Goal: Information Seeking & Learning: Check status

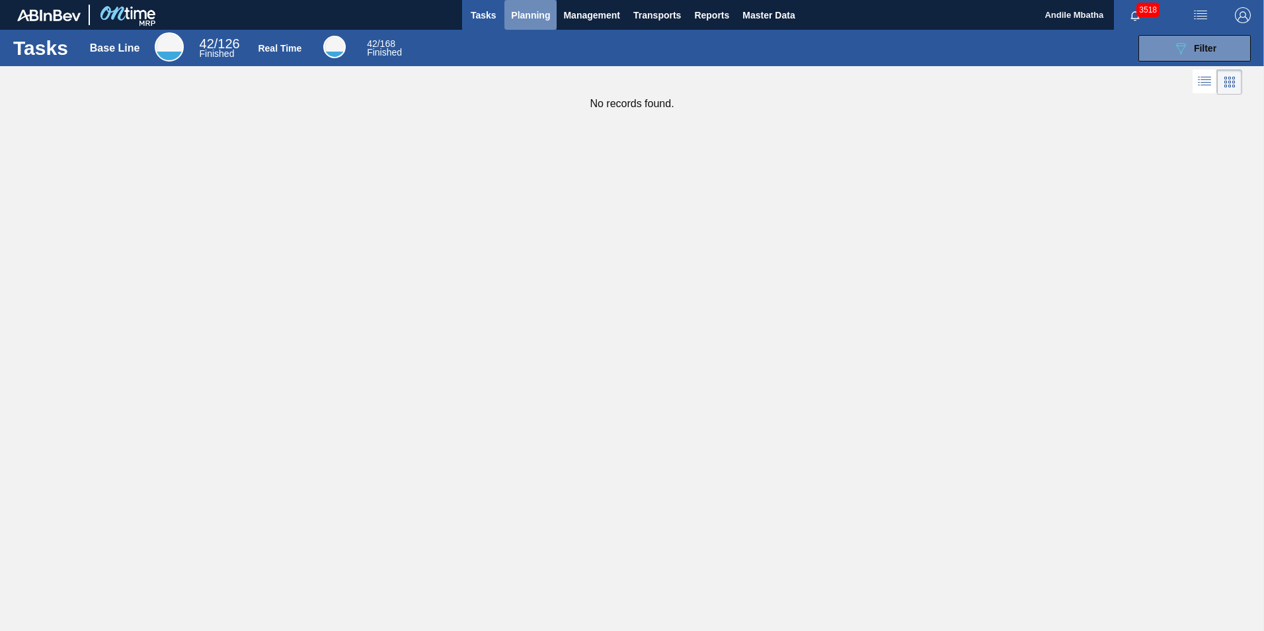
click at [535, 28] on button "Planning" at bounding box center [530, 15] width 52 height 30
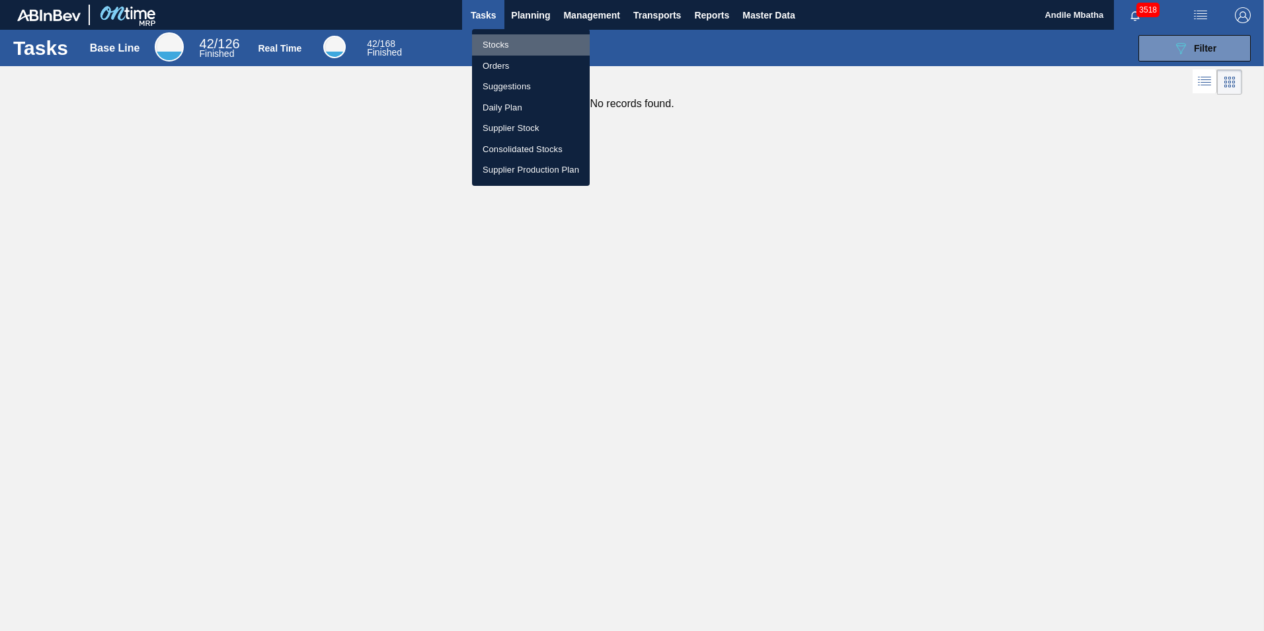
click at [529, 47] on li "Stocks" at bounding box center [531, 44] width 118 height 21
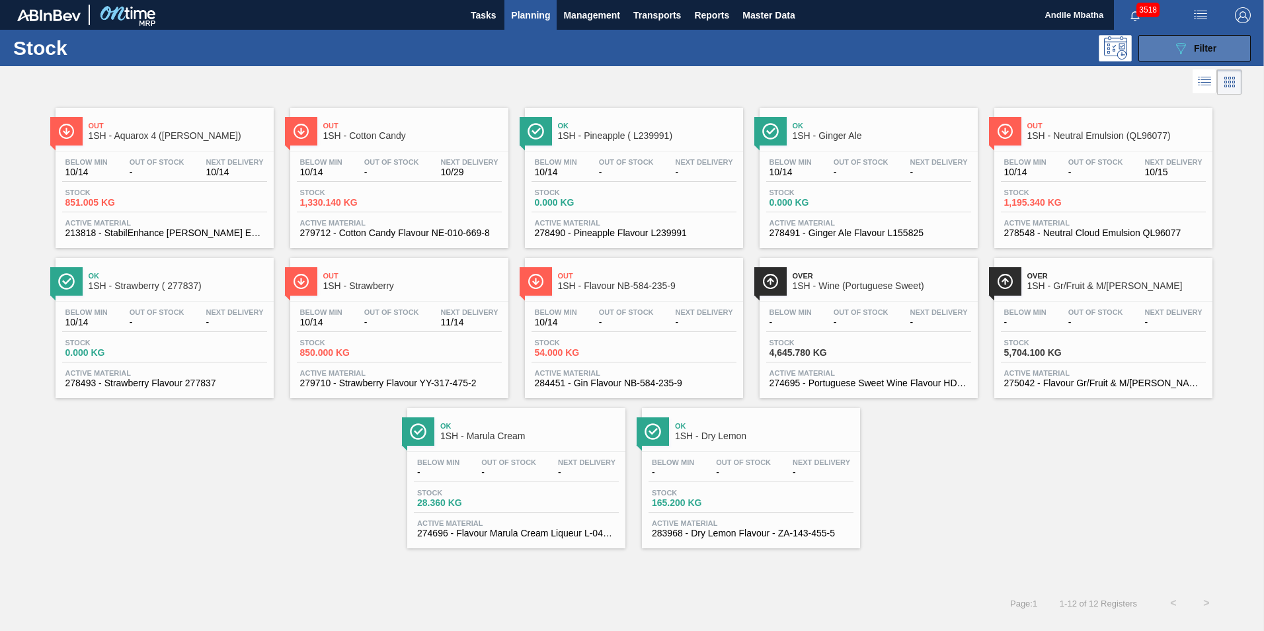
click at [1173, 51] on icon "089F7B8B-B2A5-4AFE-B5C0-19BA573D28AC" at bounding box center [1181, 48] width 16 height 16
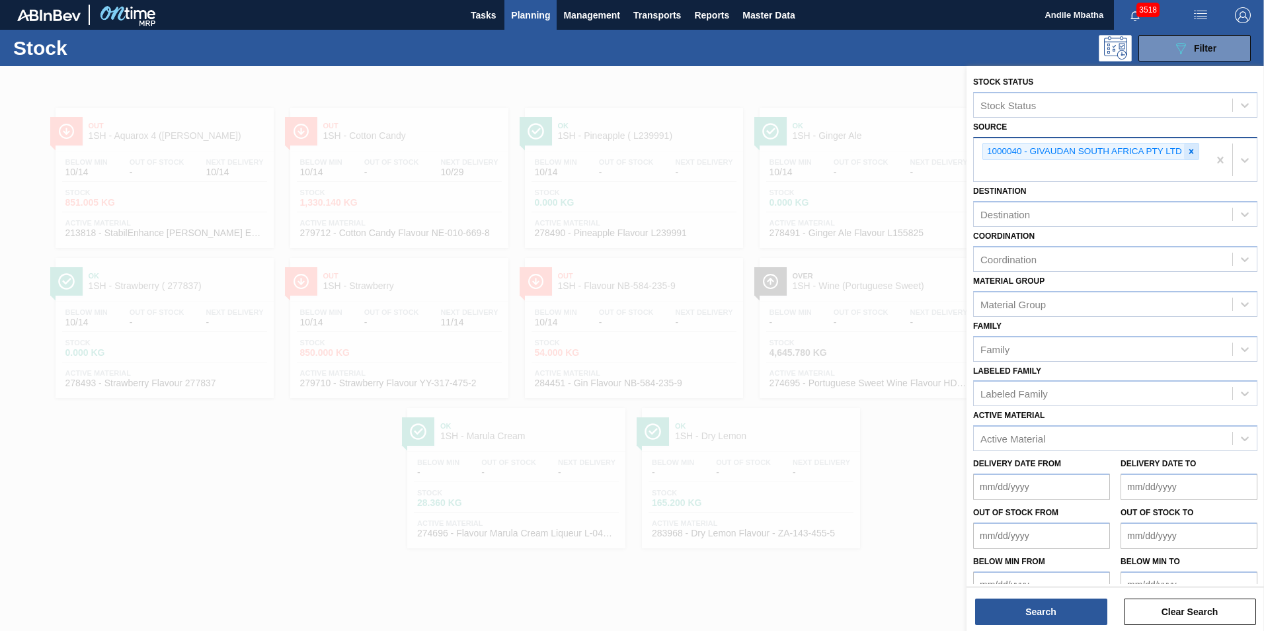
click at [1189, 151] on icon at bounding box center [1190, 151] width 9 height 9
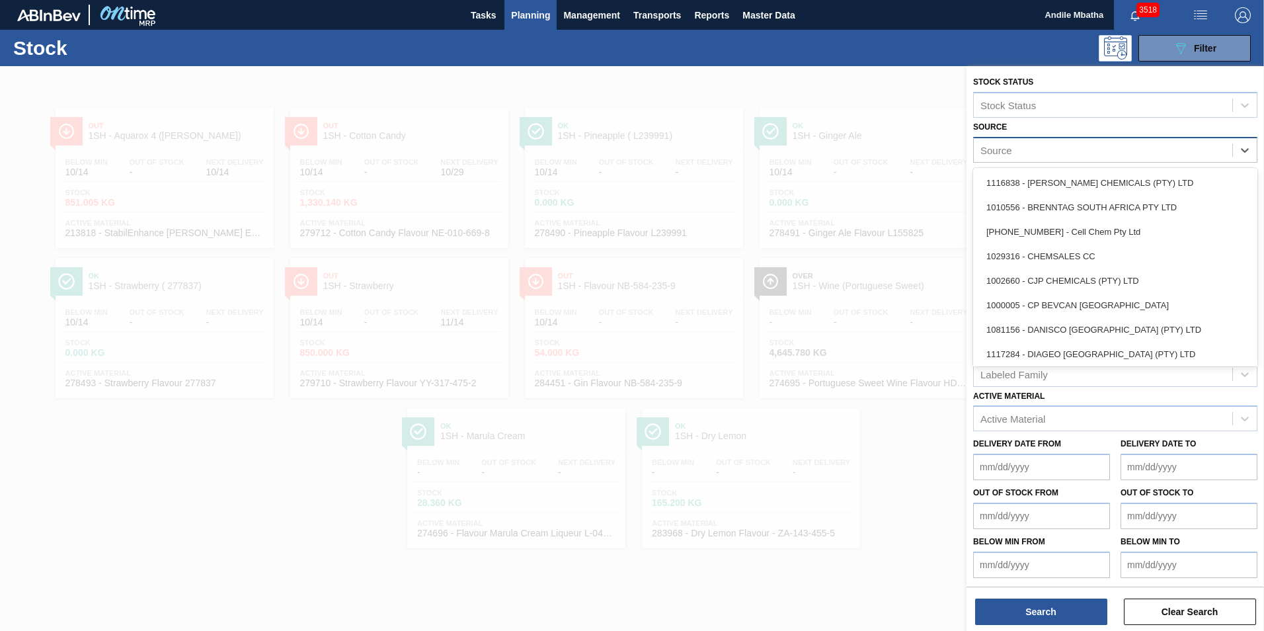
click at [1157, 147] on div "Source" at bounding box center [1103, 149] width 258 height 19
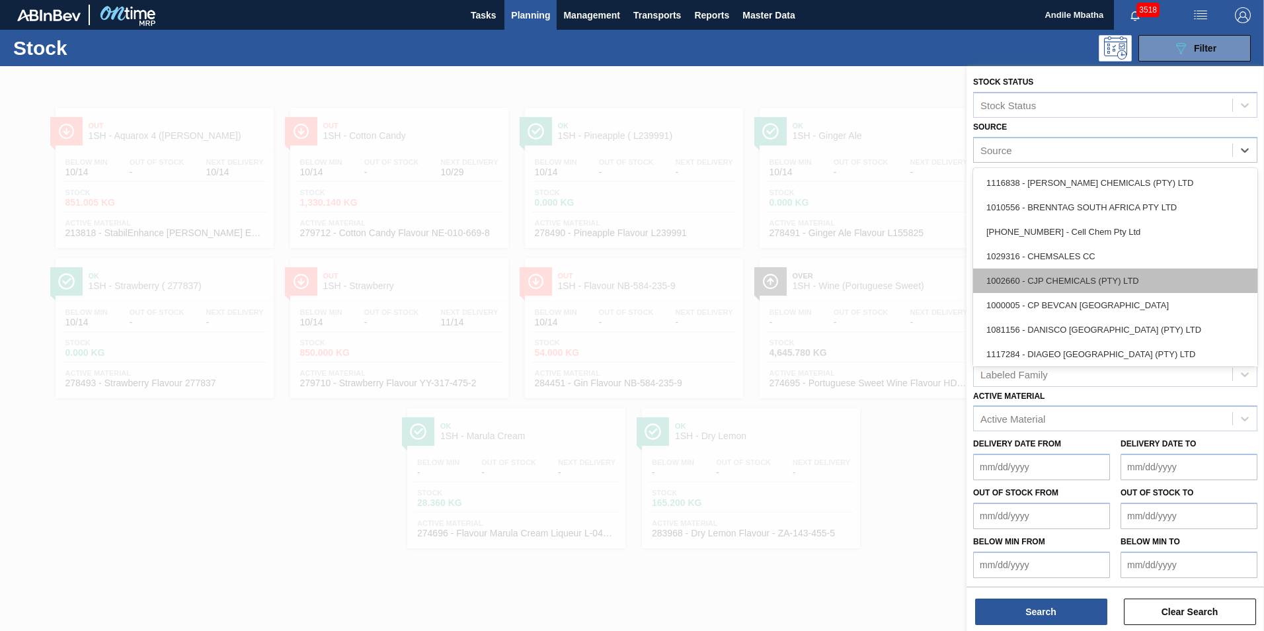
click at [1095, 278] on div "1002660 - CJP CHEMICALS (PTY) LTD" at bounding box center [1115, 280] width 284 height 24
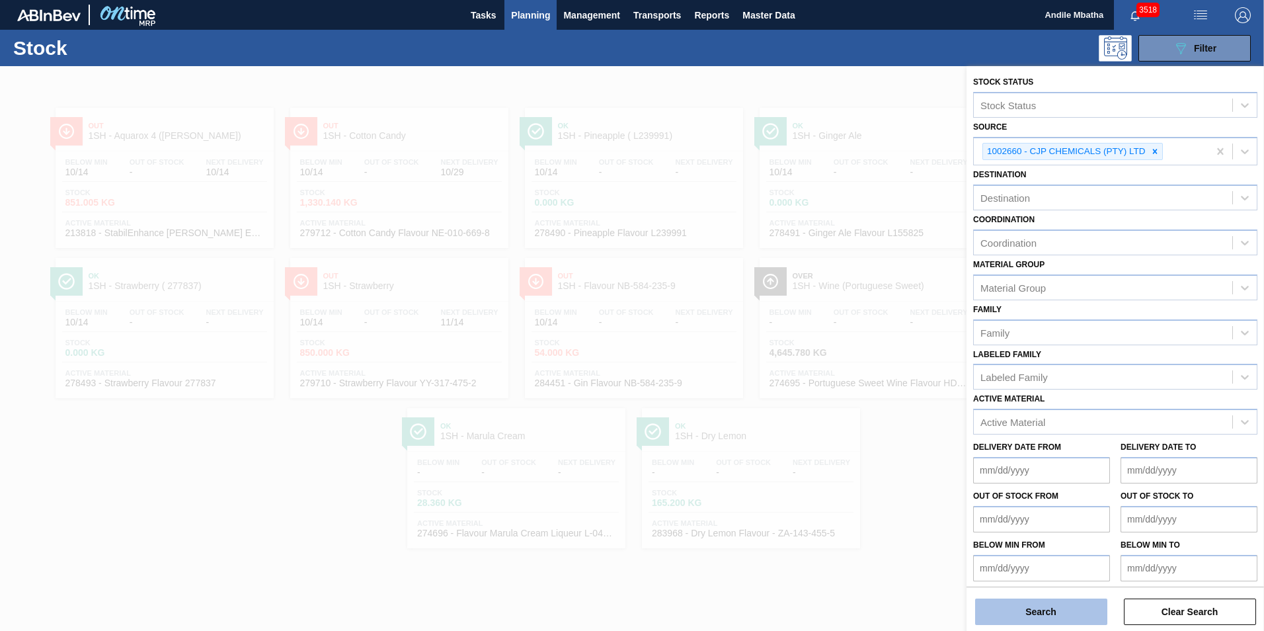
click at [1019, 609] on button "Search" at bounding box center [1041, 611] width 132 height 26
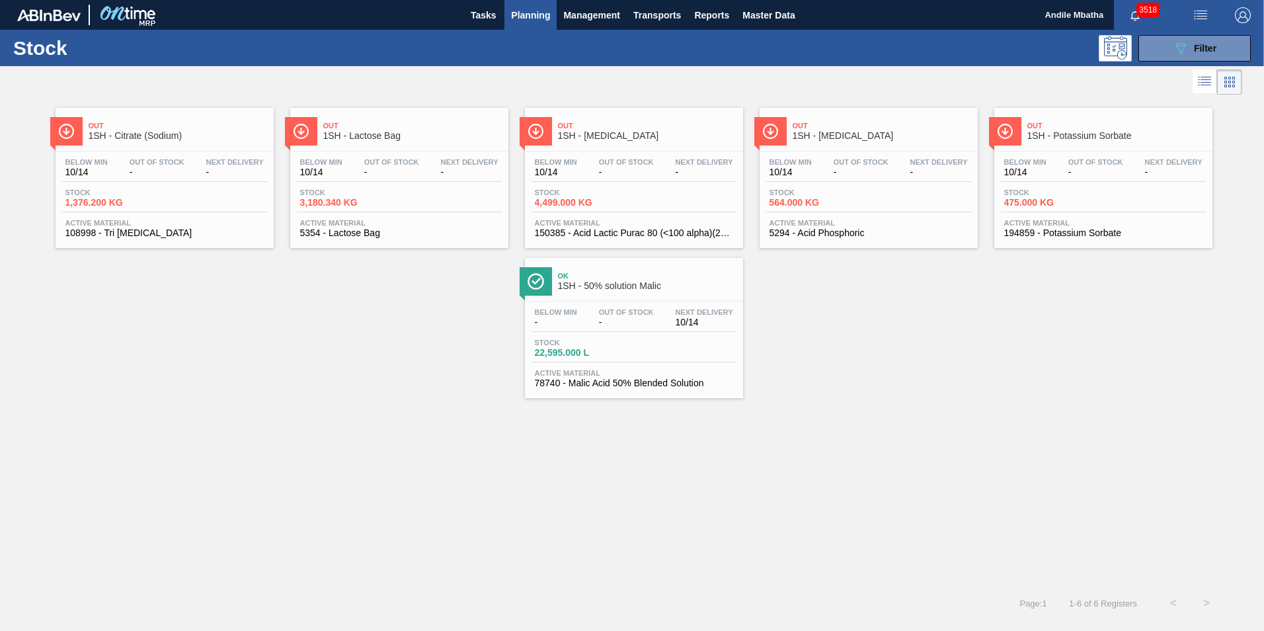
click at [640, 305] on div "Below Min - Out Of Stock - Next Delivery 10/14 Stock 22,595.000 L Active Materi…" at bounding box center [634, 346] width 218 height 90
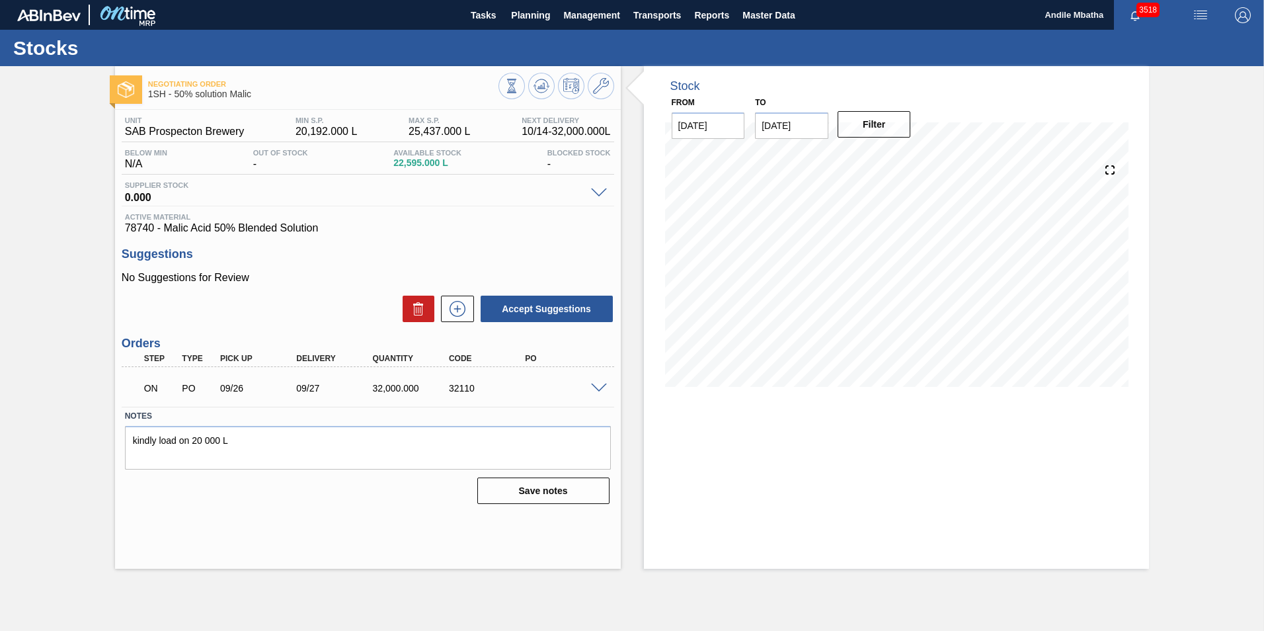
click at [607, 387] on div at bounding box center [601, 387] width 26 height 10
click at [601, 387] on span at bounding box center [599, 388] width 16 height 10
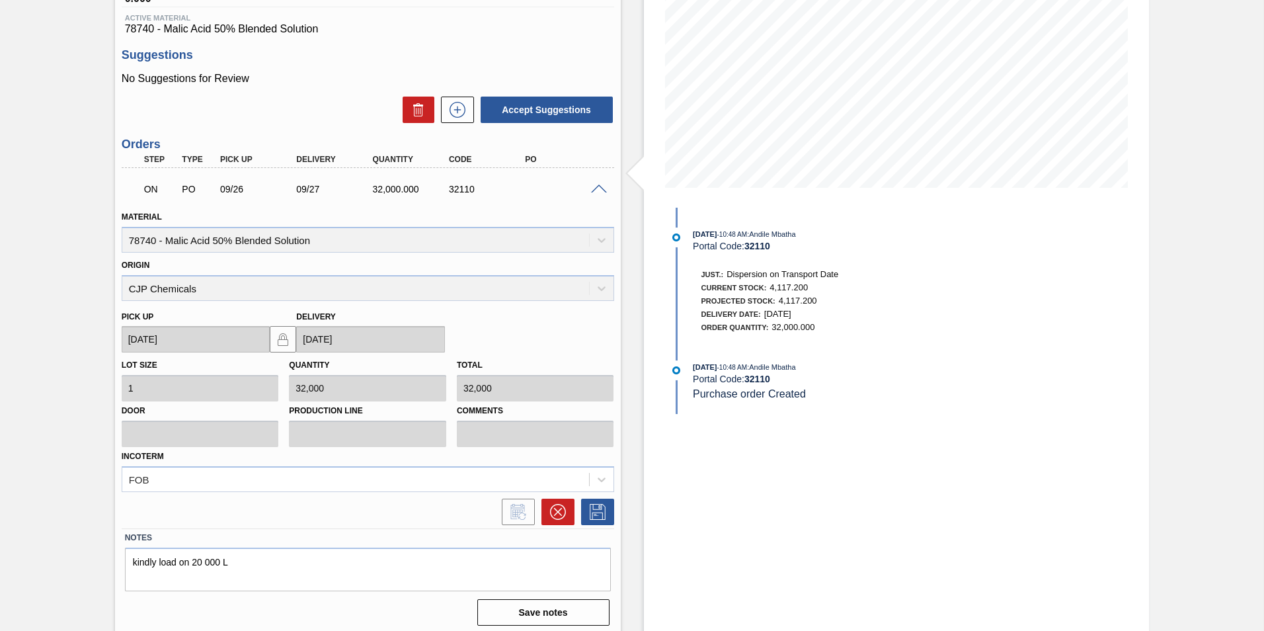
scroll to position [205, 0]
